Goal: Entertainment & Leisure: Browse casually

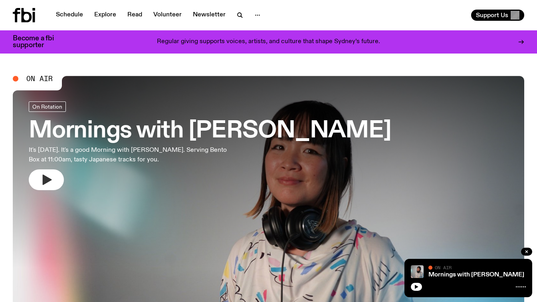
click at [37, 185] on button "button" at bounding box center [46, 179] width 35 height 21
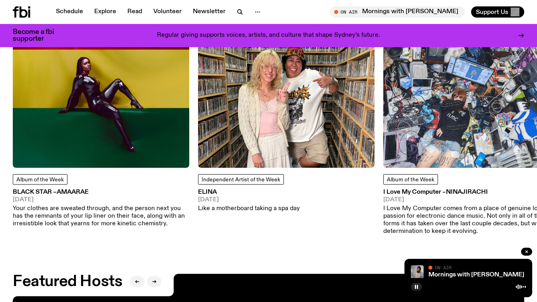
scroll to position [984, 0]
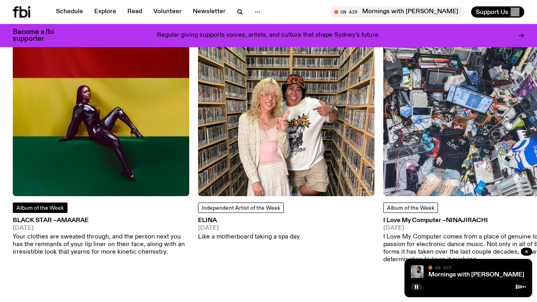
click at [50, 211] on link "Album of the Week" at bounding box center [40, 207] width 55 height 10
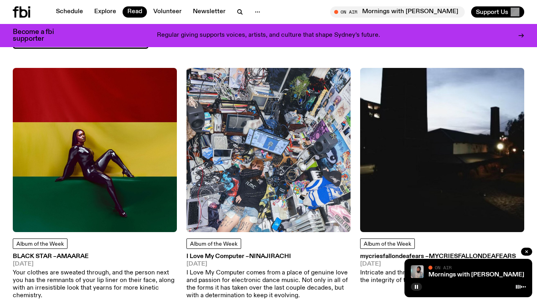
scroll to position [79, 0]
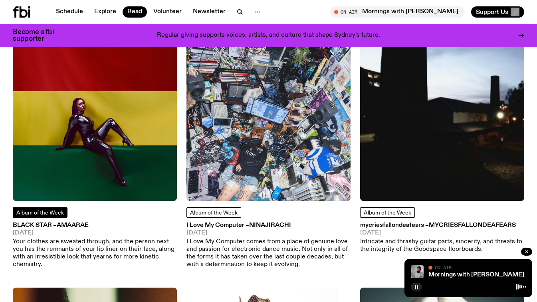
click at [50, 211] on span "Album of the Week" at bounding box center [39, 213] width 47 height 6
click at [73, 143] on img at bounding box center [95, 119] width 164 height 164
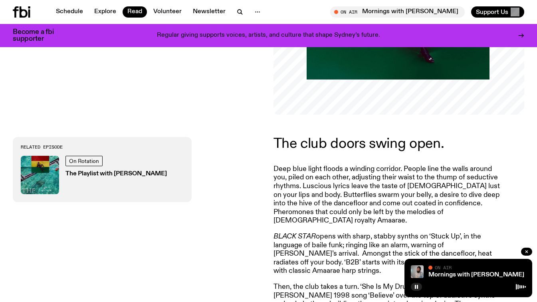
scroll to position [203, 0]
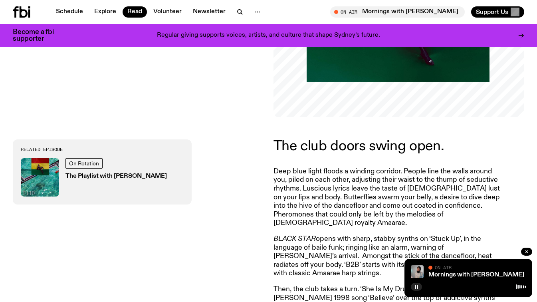
click at [87, 162] on div "On Rotation The Playlist with [PERSON_NAME]" at bounding box center [115, 177] width 101 height 38
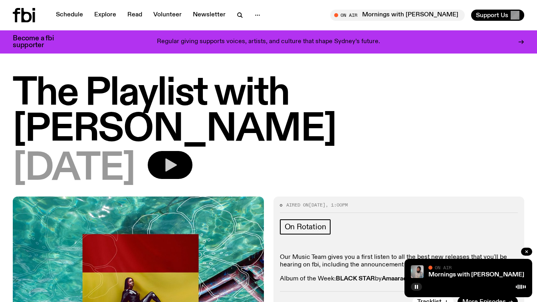
click at [185, 151] on button "button" at bounding box center [170, 165] width 45 height 28
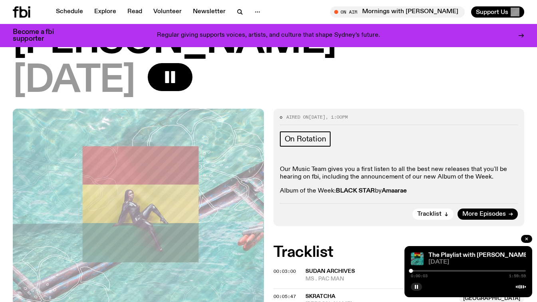
scroll to position [74, 0]
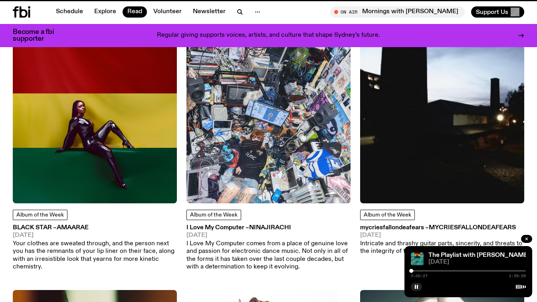
scroll to position [73, 0]
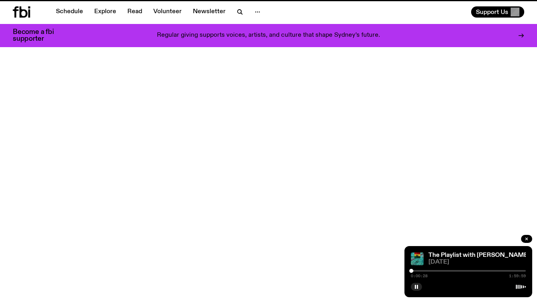
scroll to position [984, 0]
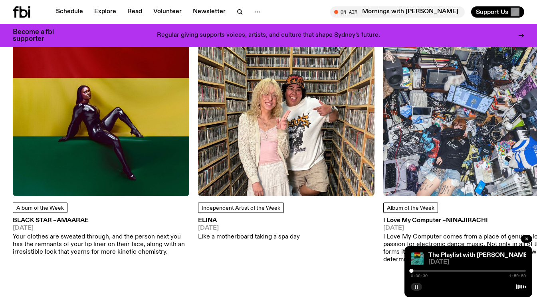
click at [417, 288] on rect "button" at bounding box center [416, 286] width 1 height 4
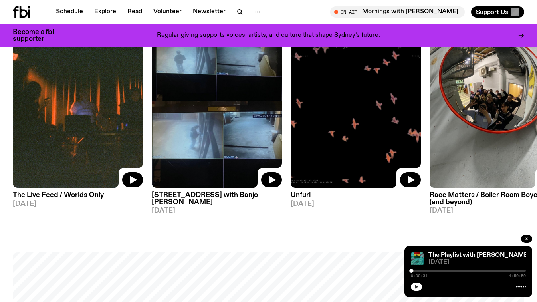
scroll to position [408, 0]
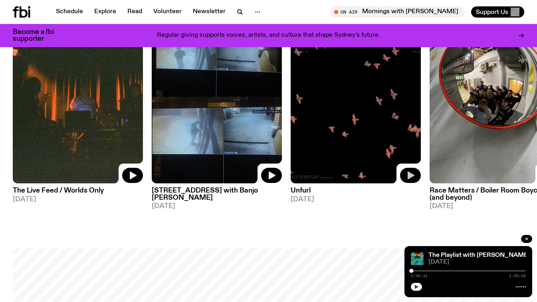
click at [409, 176] on icon "button" at bounding box center [410, 176] width 7 height 8
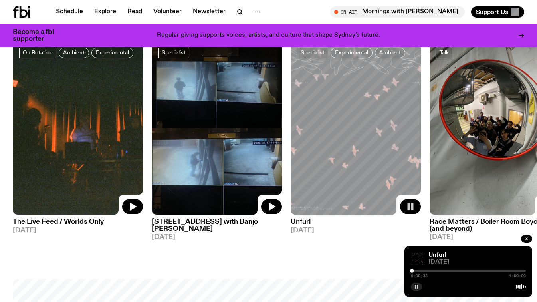
scroll to position [371, 0]
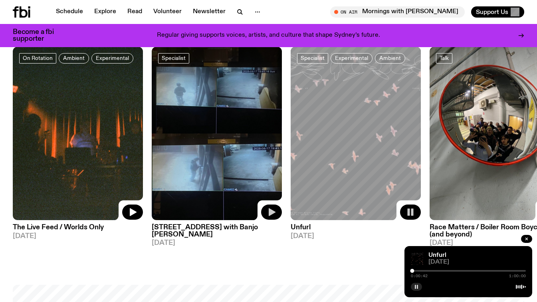
click at [269, 209] on icon "button" at bounding box center [271, 212] width 7 height 8
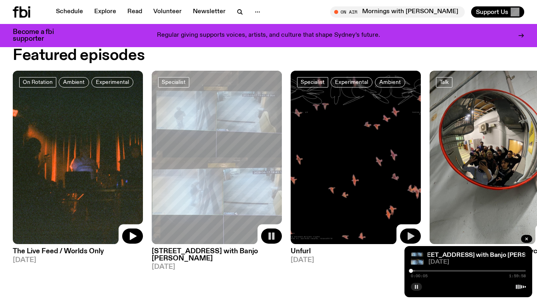
scroll to position [357, 0]
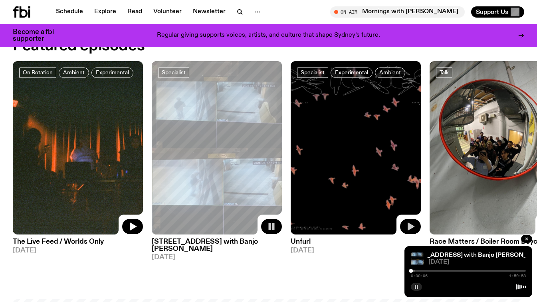
click at [74, 156] on img at bounding box center [78, 148] width 130 height 174
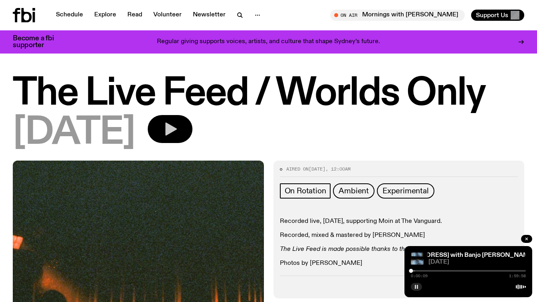
click at [192, 132] on button "button" at bounding box center [170, 129] width 45 height 28
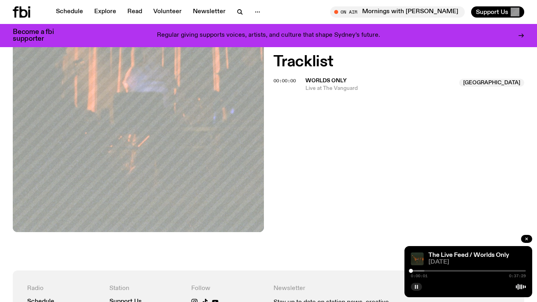
scroll to position [257, 0]
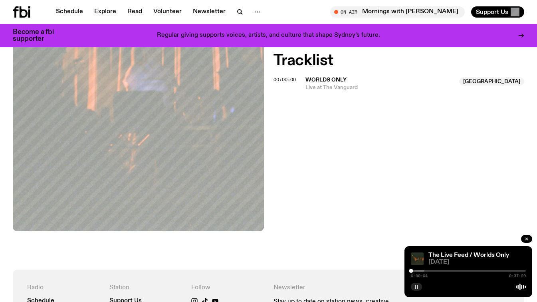
drag, startPoint x: 536, startPoint y: 121, endPoint x: 543, endPoint y: 150, distance: 29.5
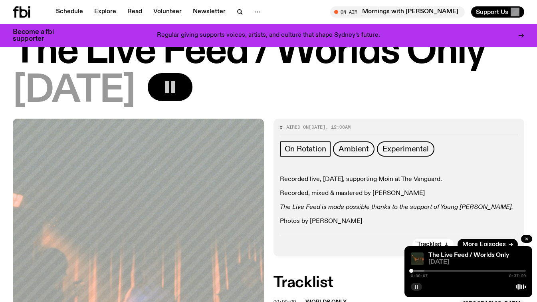
scroll to position [0, 0]
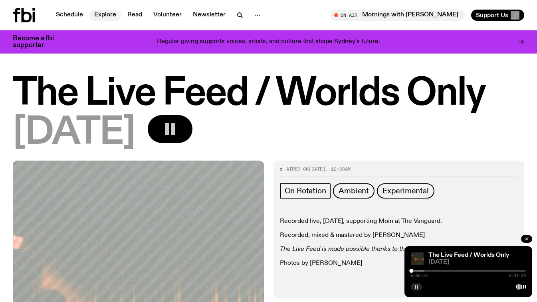
click at [102, 14] on link "Explore" at bounding box center [105, 15] width 32 height 11
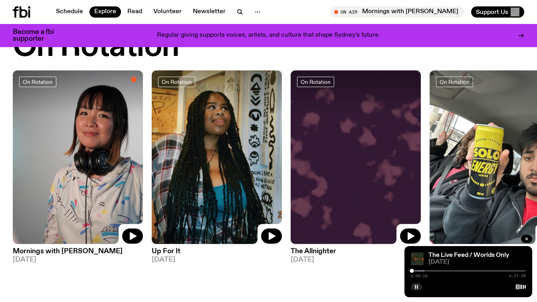
scroll to position [312, 0]
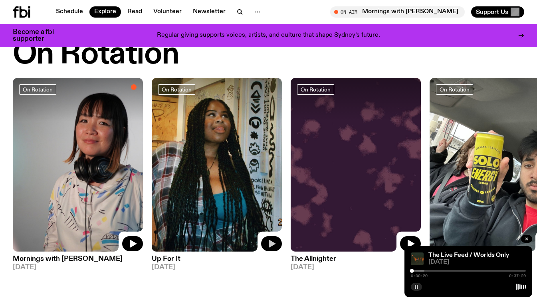
click at [268, 239] on icon "button" at bounding box center [271, 244] width 10 height 10
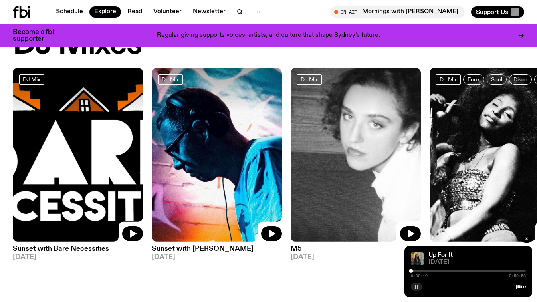
scroll to position [86, 0]
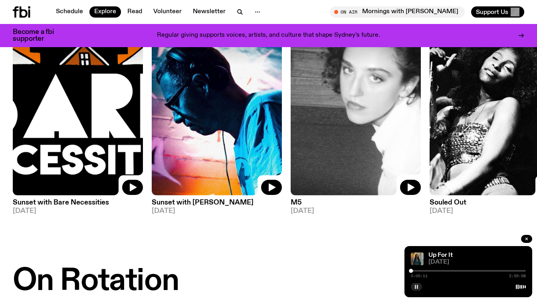
click at [470, 135] on img at bounding box center [494, 109] width 130 height 174
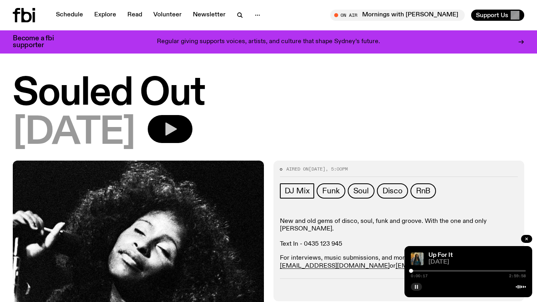
click at [177, 130] on icon "button" at bounding box center [171, 128] width 12 height 13
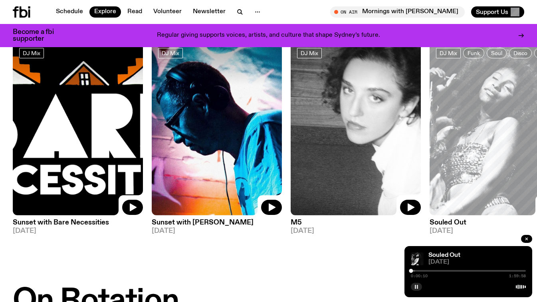
scroll to position [60, 0]
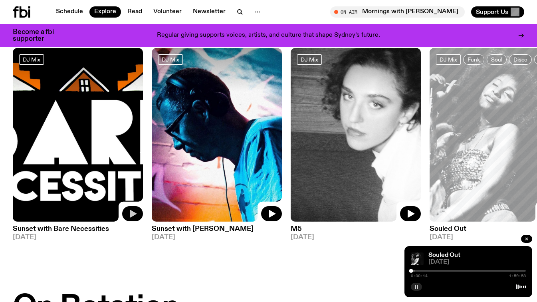
click at [130, 219] on button "button" at bounding box center [132, 213] width 21 height 15
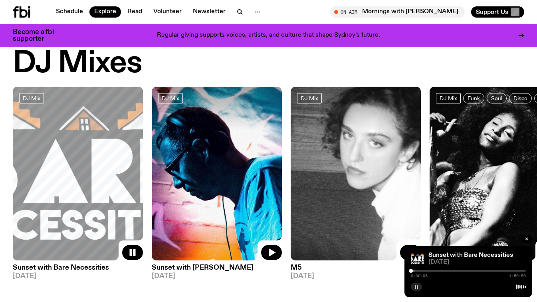
scroll to position [20, 0]
